Goal: Task Accomplishment & Management: Use online tool/utility

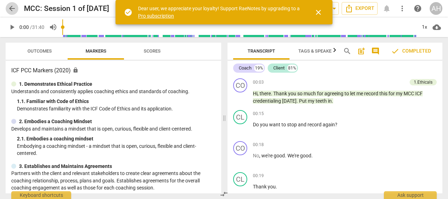
click at [10, 8] on span "arrow_back" at bounding box center [12, 8] width 8 height 8
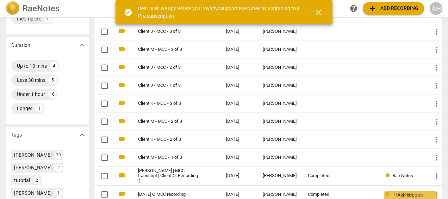
scroll to position [180, 0]
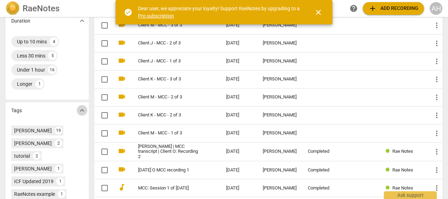
click at [83, 110] on span "expand_more" at bounding box center [82, 110] width 8 height 8
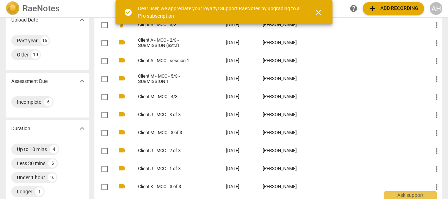
scroll to position [76, 0]
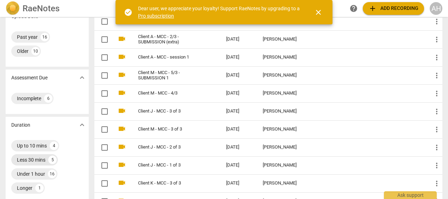
click at [36, 157] on div "Less 30 mins" at bounding box center [31, 159] width 29 height 7
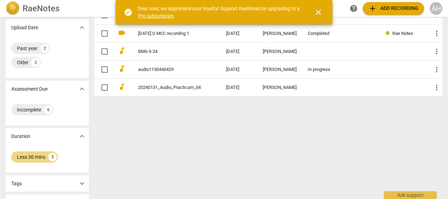
scroll to position [68, 0]
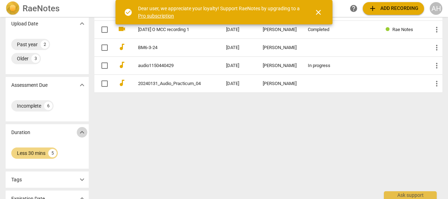
click at [83, 133] on span "expand_more" at bounding box center [82, 132] width 8 height 8
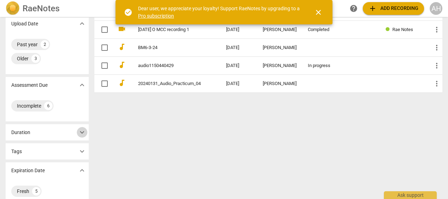
click at [83, 133] on span "expand_more" at bounding box center [82, 132] width 8 height 8
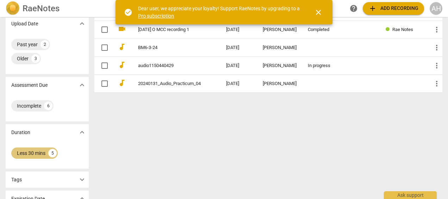
click at [30, 151] on div "Less 30 mins" at bounding box center [31, 152] width 29 height 7
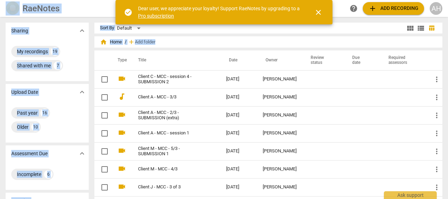
drag, startPoint x: 445, startPoint y: 59, endPoint x: 449, endPoint y: 63, distance: 5.5
click at [448, 0] on html "RaeNotes search help add Add recording AH Sharing expand_more My recordings 19 …" at bounding box center [224, 0] width 448 height 0
drag, startPoint x: 449, startPoint y: 63, endPoint x: 378, endPoint y: 28, distance: 79.4
click at [378, 28] on div "Sort By Default" at bounding box center [252, 28] width 305 height 11
click at [337, 41] on div "home Home / add Add folder" at bounding box center [268, 41] width 337 height 11
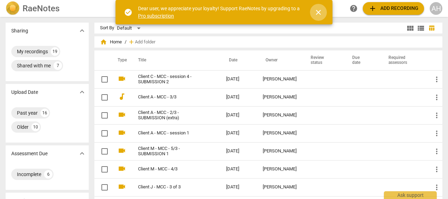
click at [317, 13] on span "close" at bounding box center [318, 12] width 8 height 8
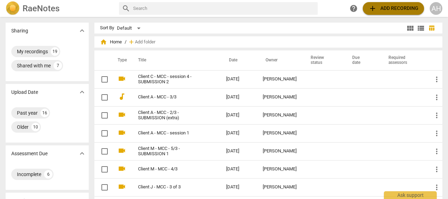
click at [385, 8] on span "add Add recording" at bounding box center [393, 8] width 50 height 8
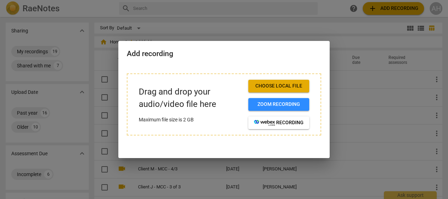
click at [318, 7] on div at bounding box center [224, 99] width 448 height 199
